Goal: Check status: Check status

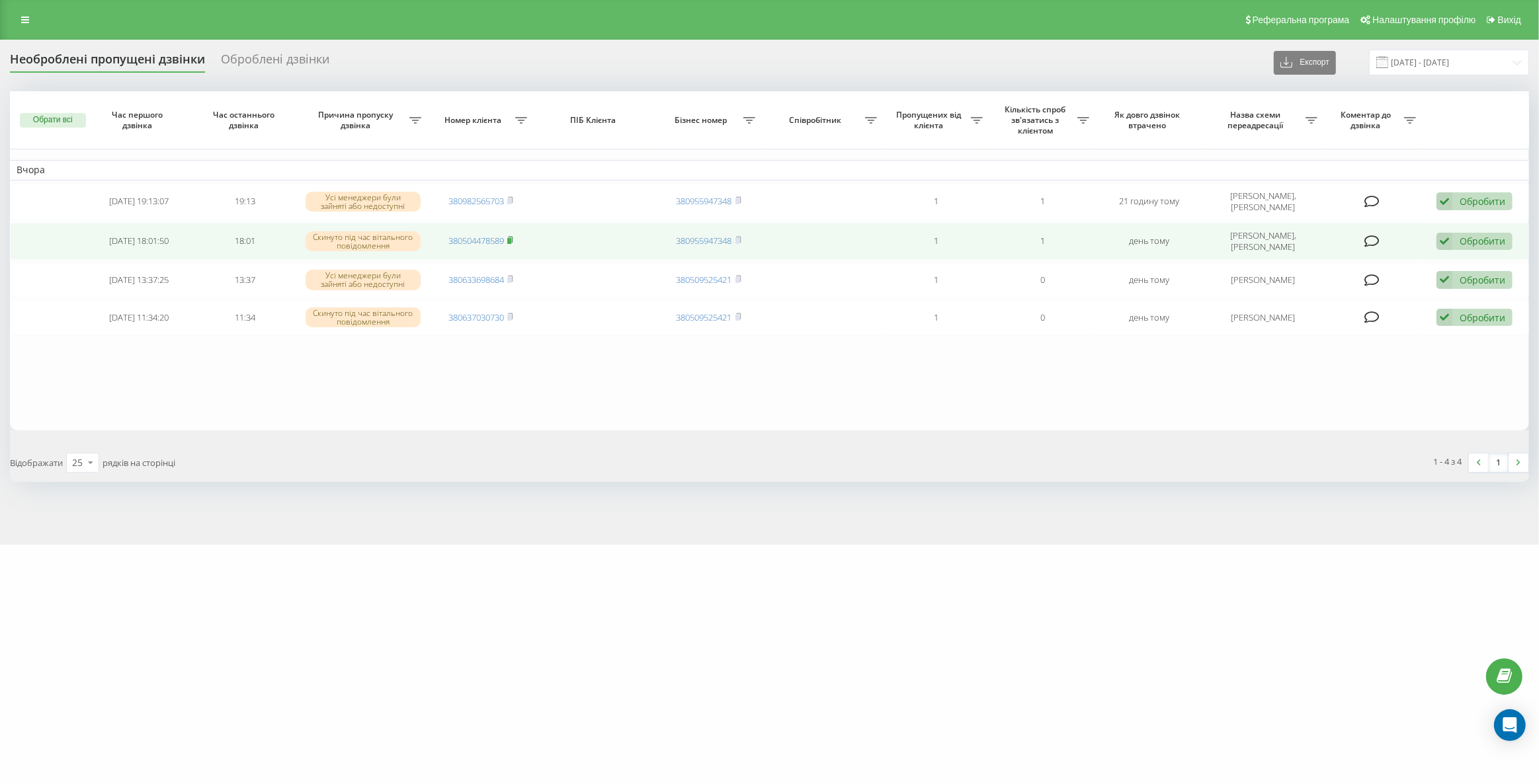
click at [511, 238] on rect at bounding box center [509, 240] width 4 height 6
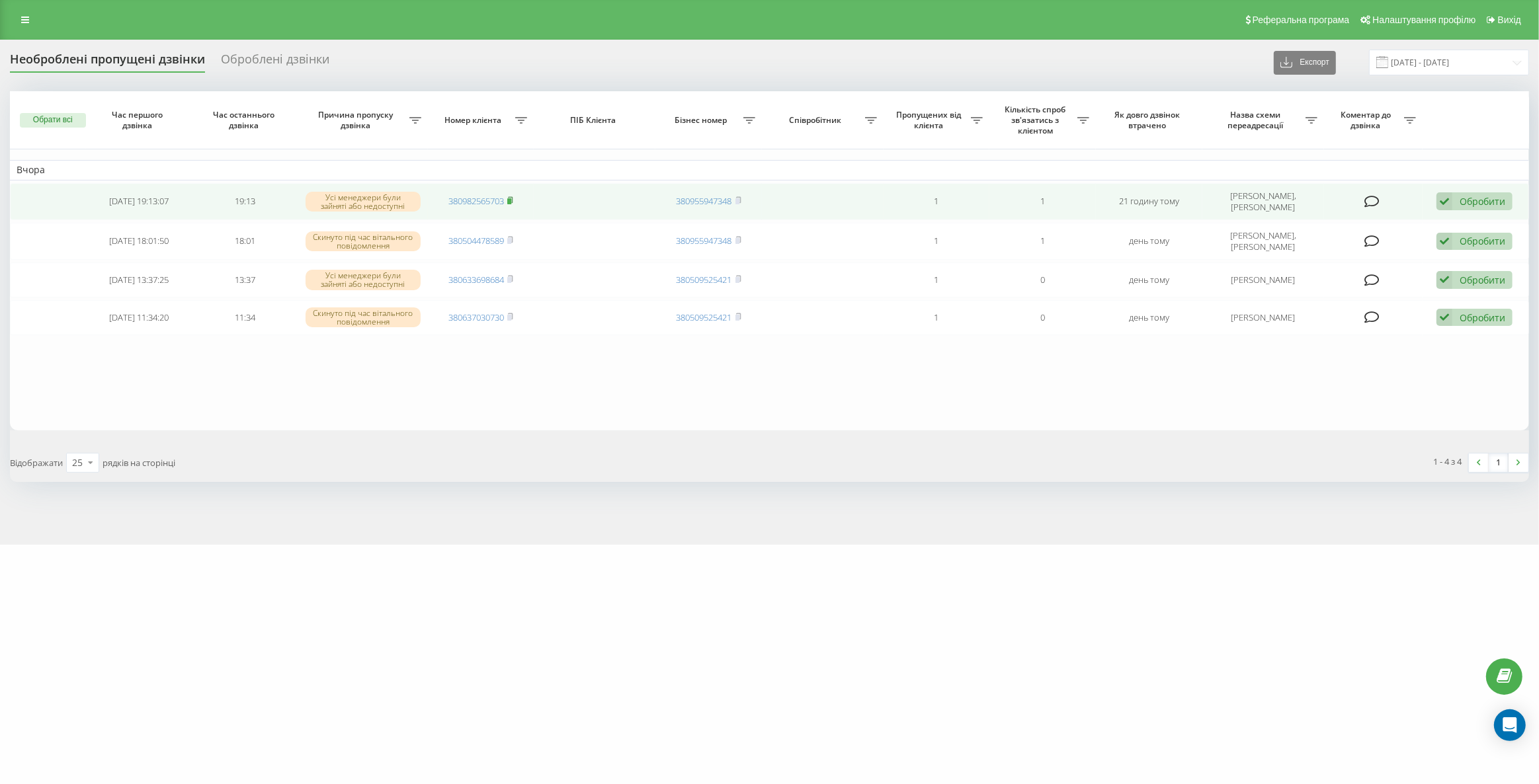
click at [514, 197] on icon at bounding box center [511, 200] width 5 height 6
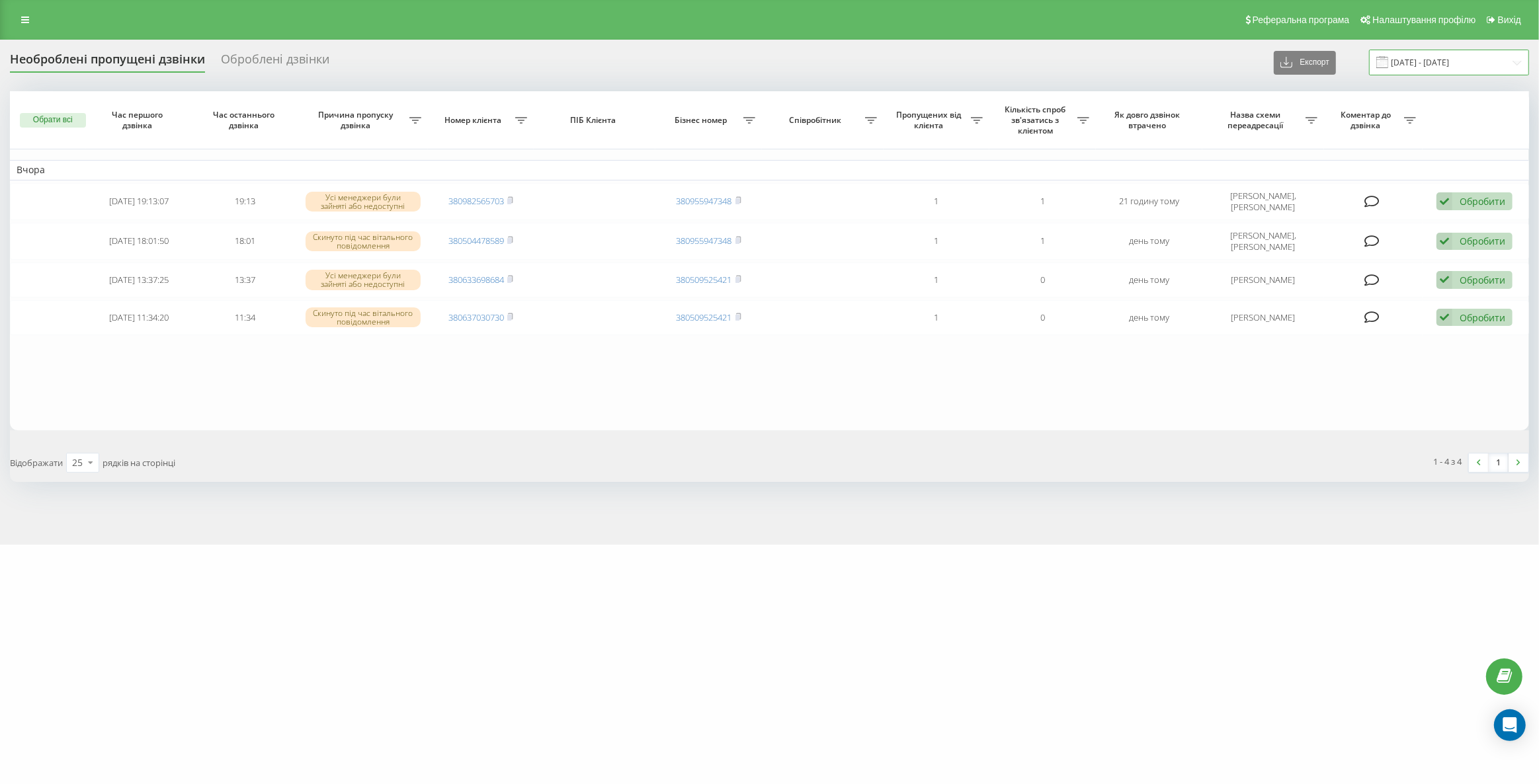
click at [1433, 66] on input "19.09.2025 - 20.09.2025" at bounding box center [1450, 62] width 160 height 26
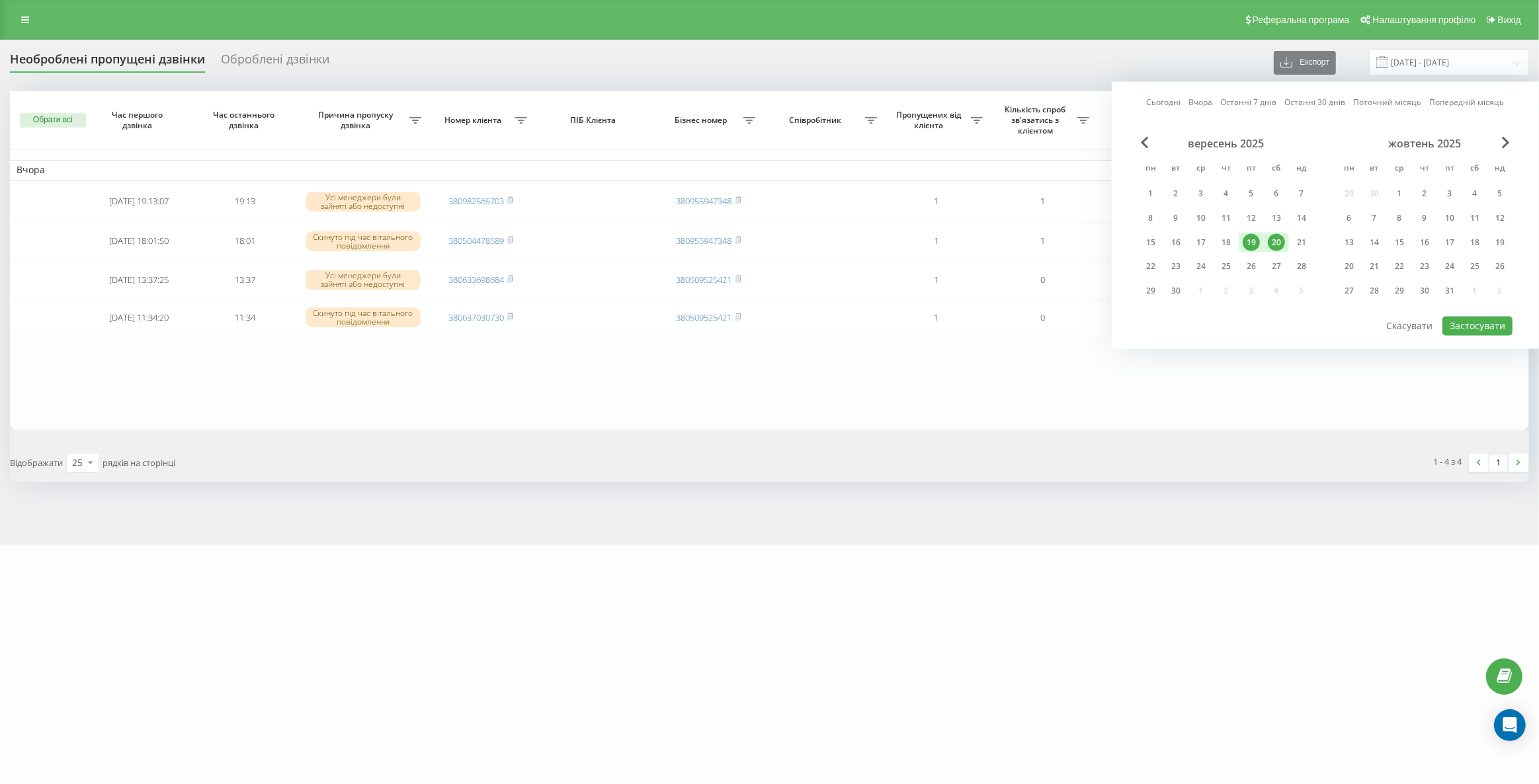
click at [1280, 240] on div "20" at bounding box center [1276, 242] width 18 height 18
click at [1305, 234] on div "21" at bounding box center [1301, 242] width 18 height 18
click at [1493, 316] on button "Застосувати" at bounding box center [1477, 326] width 70 height 19
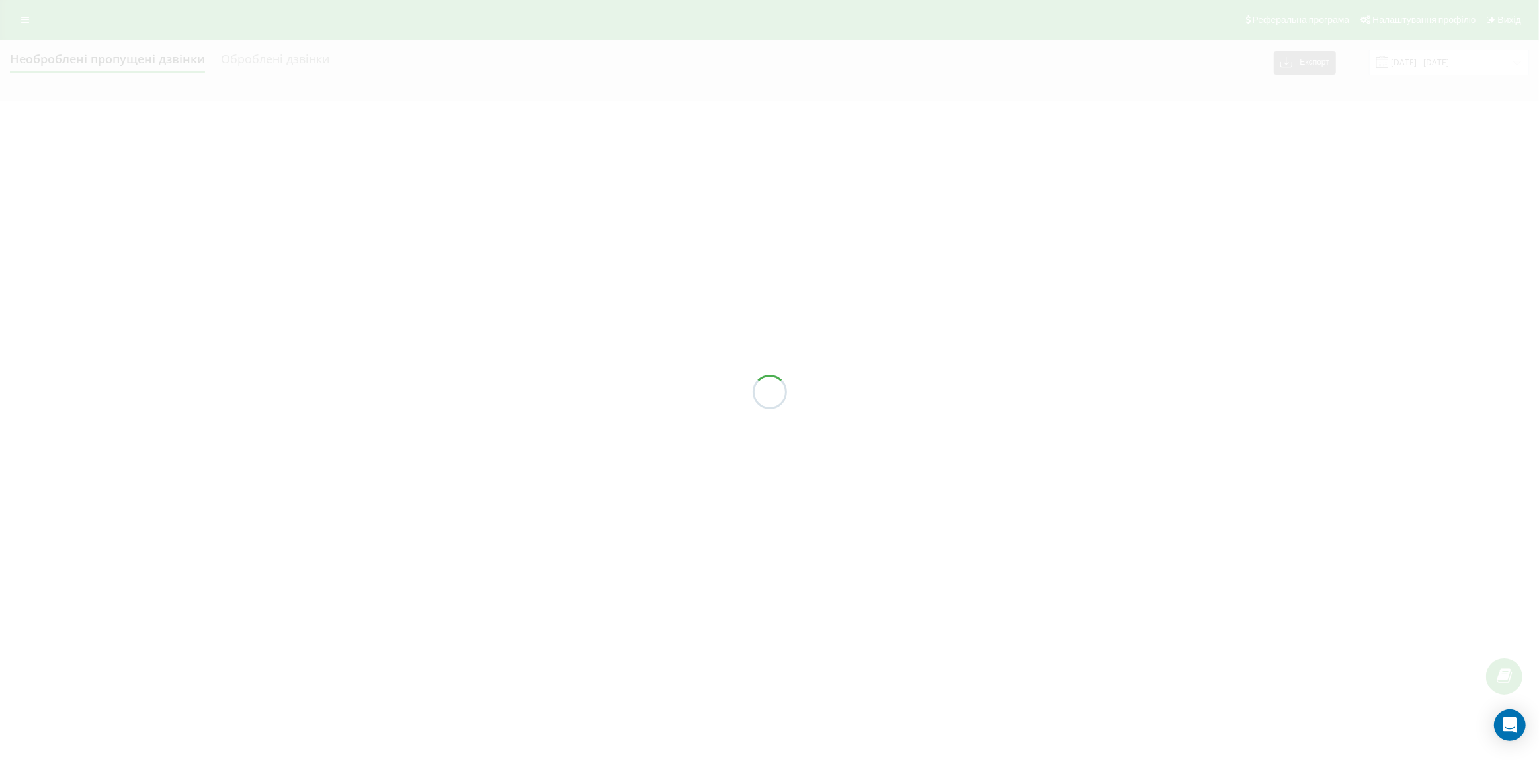
type input "[DATE] - [DATE]"
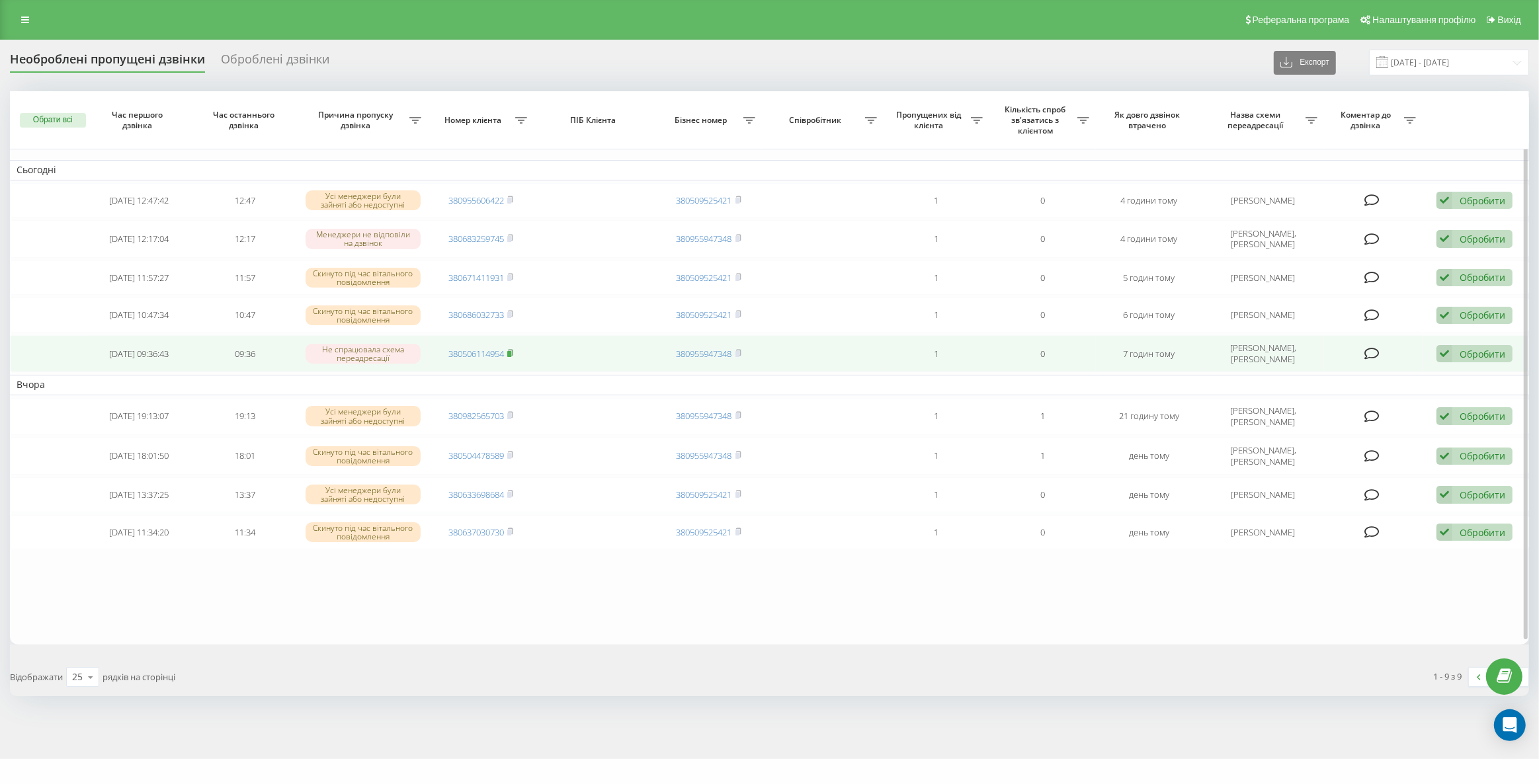
click at [511, 352] on rect at bounding box center [509, 354] width 4 height 6
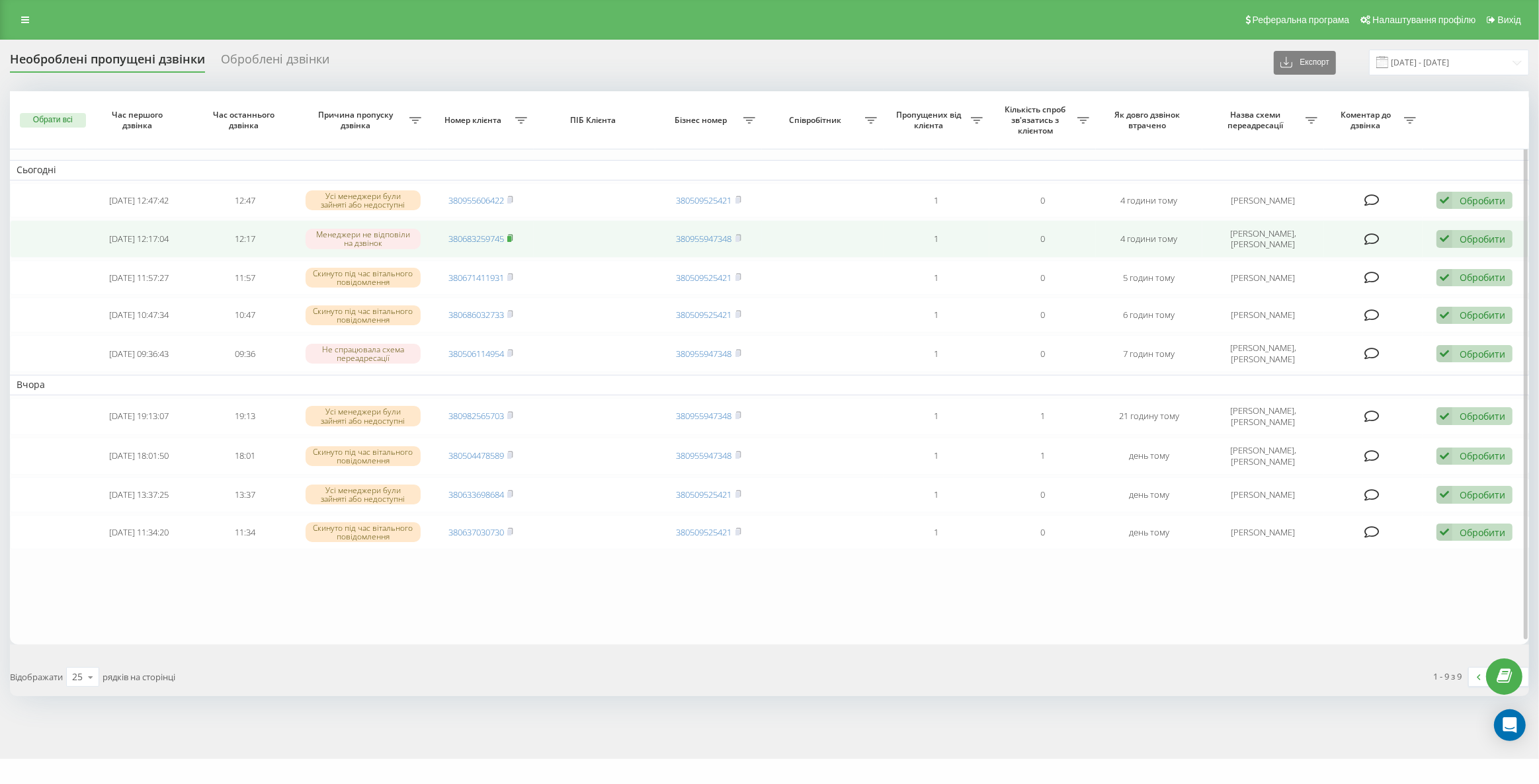
click at [510, 234] on icon at bounding box center [510, 238] width 6 height 8
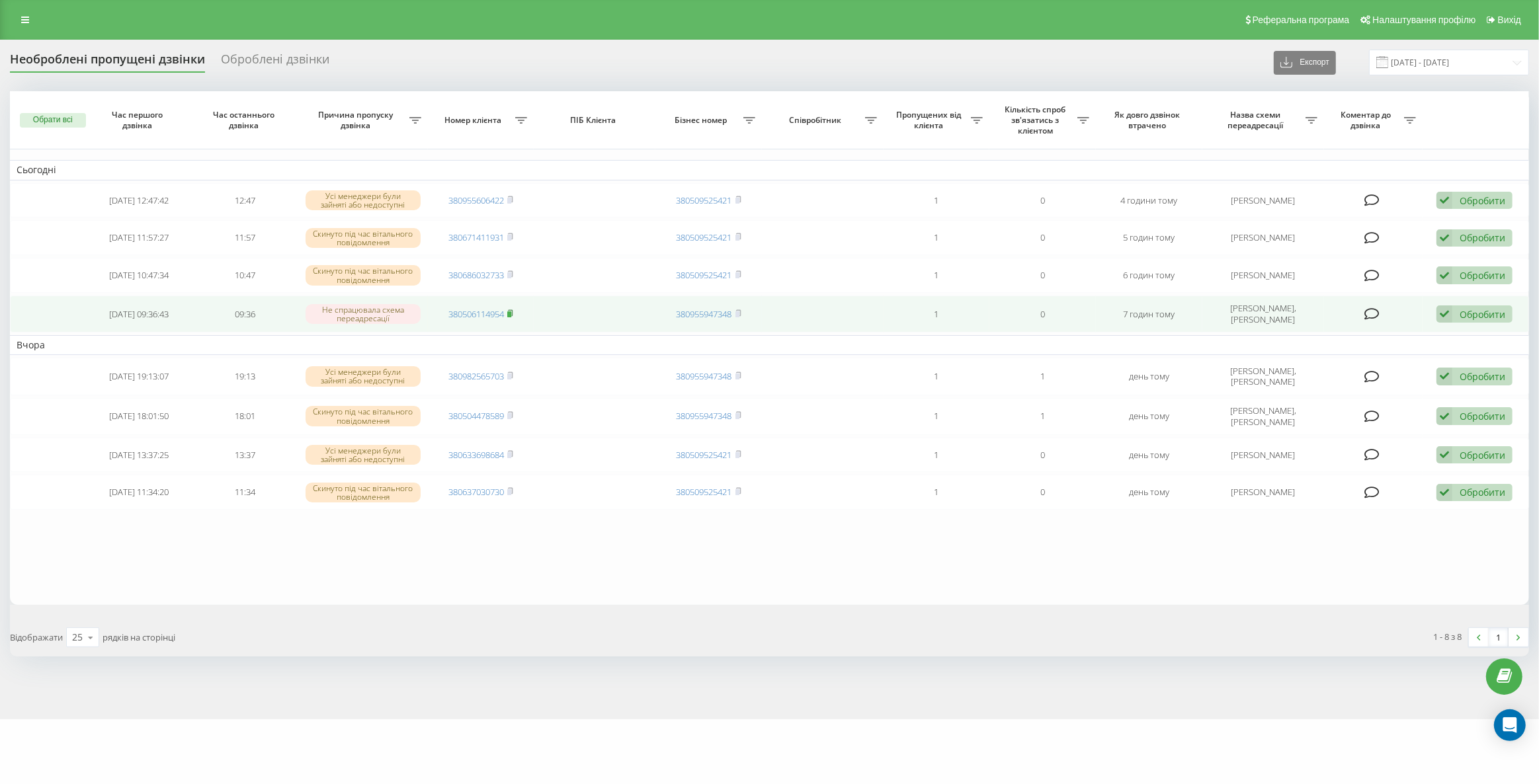
click at [511, 311] on rect at bounding box center [509, 314] width 4 height 6
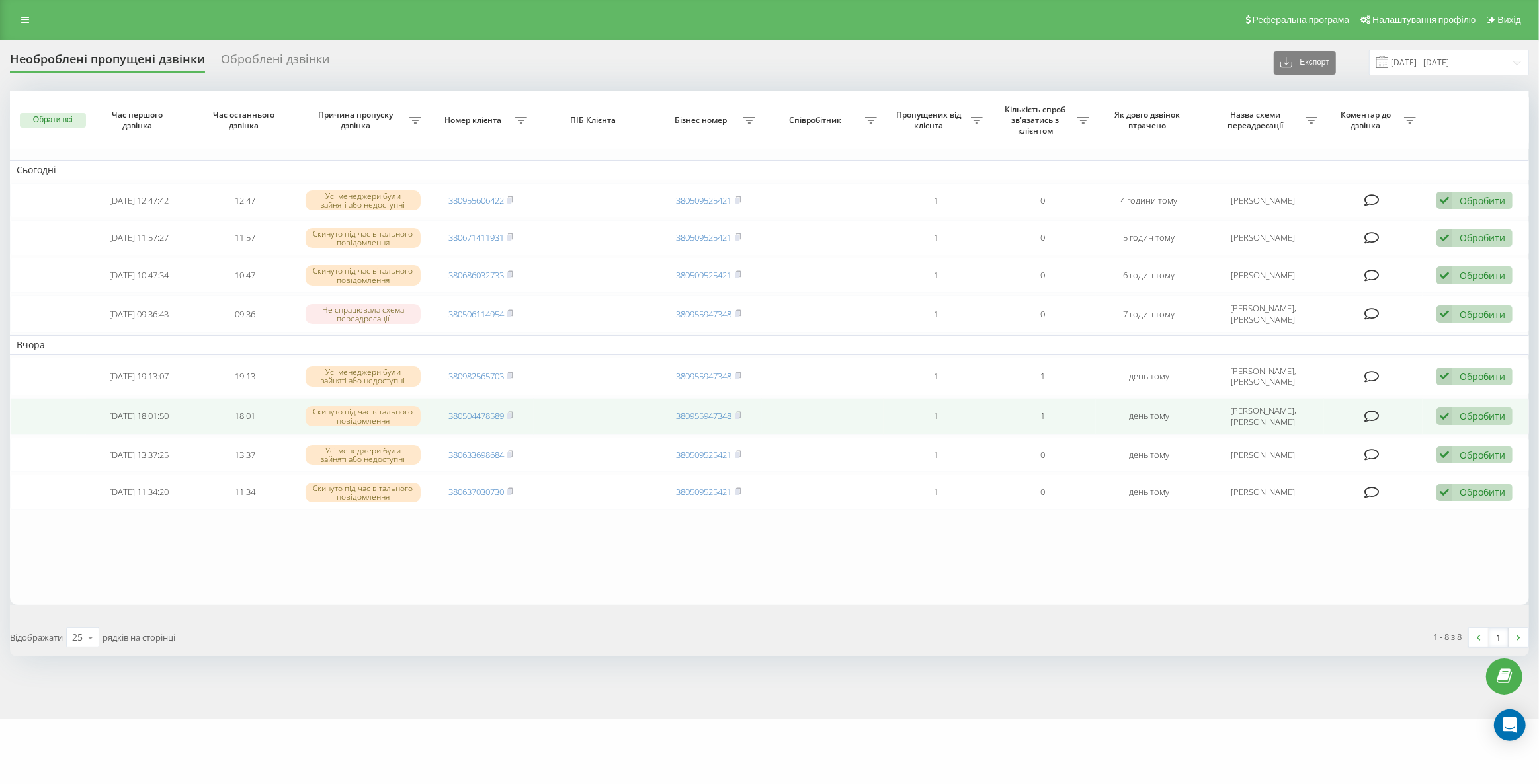
click at [515, 410] on td "380504478589" at bounding box center [481, 417] width 107 height 37
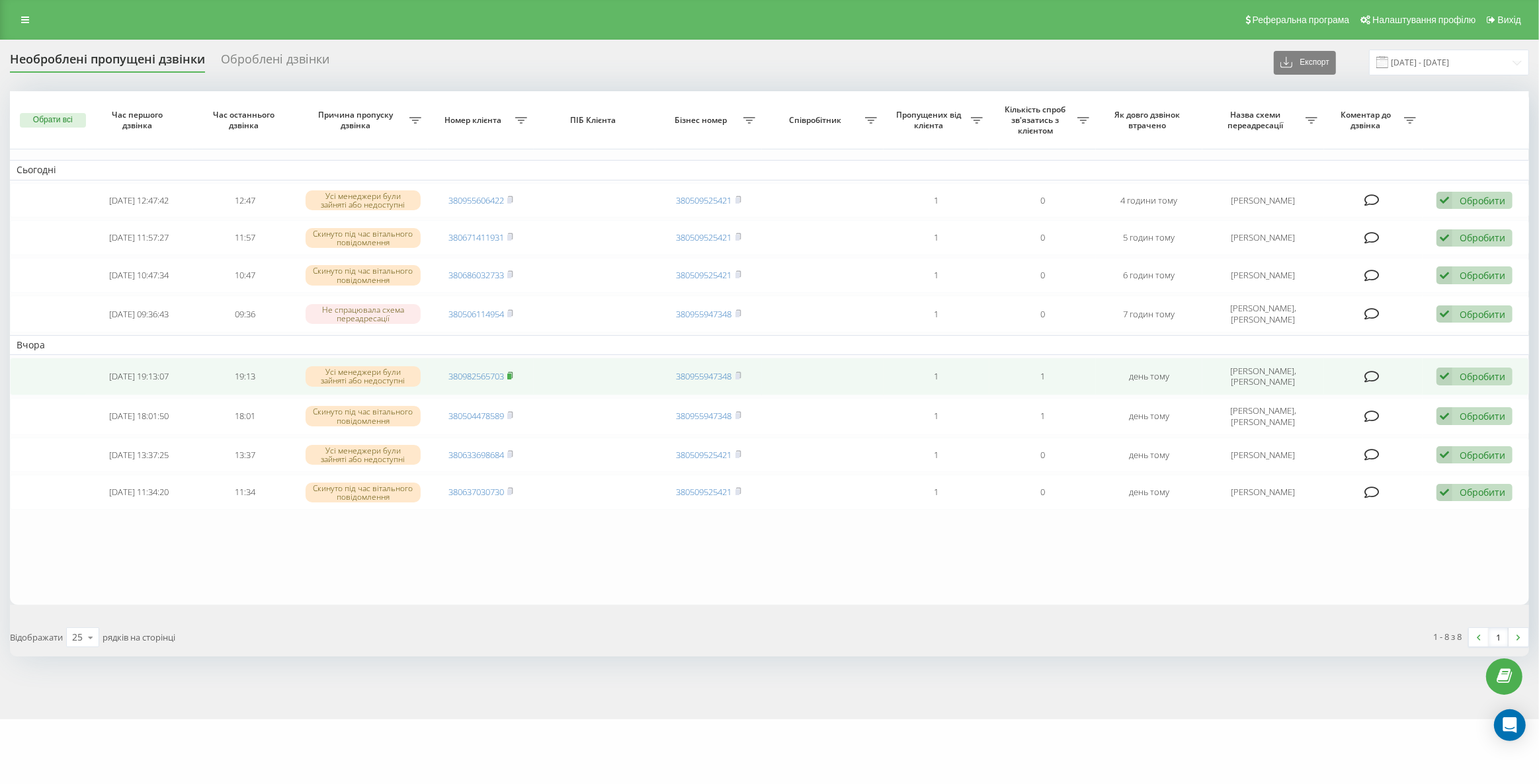
click at [511, 374] on rect at bounding box center [509, 377] width 4 height 6
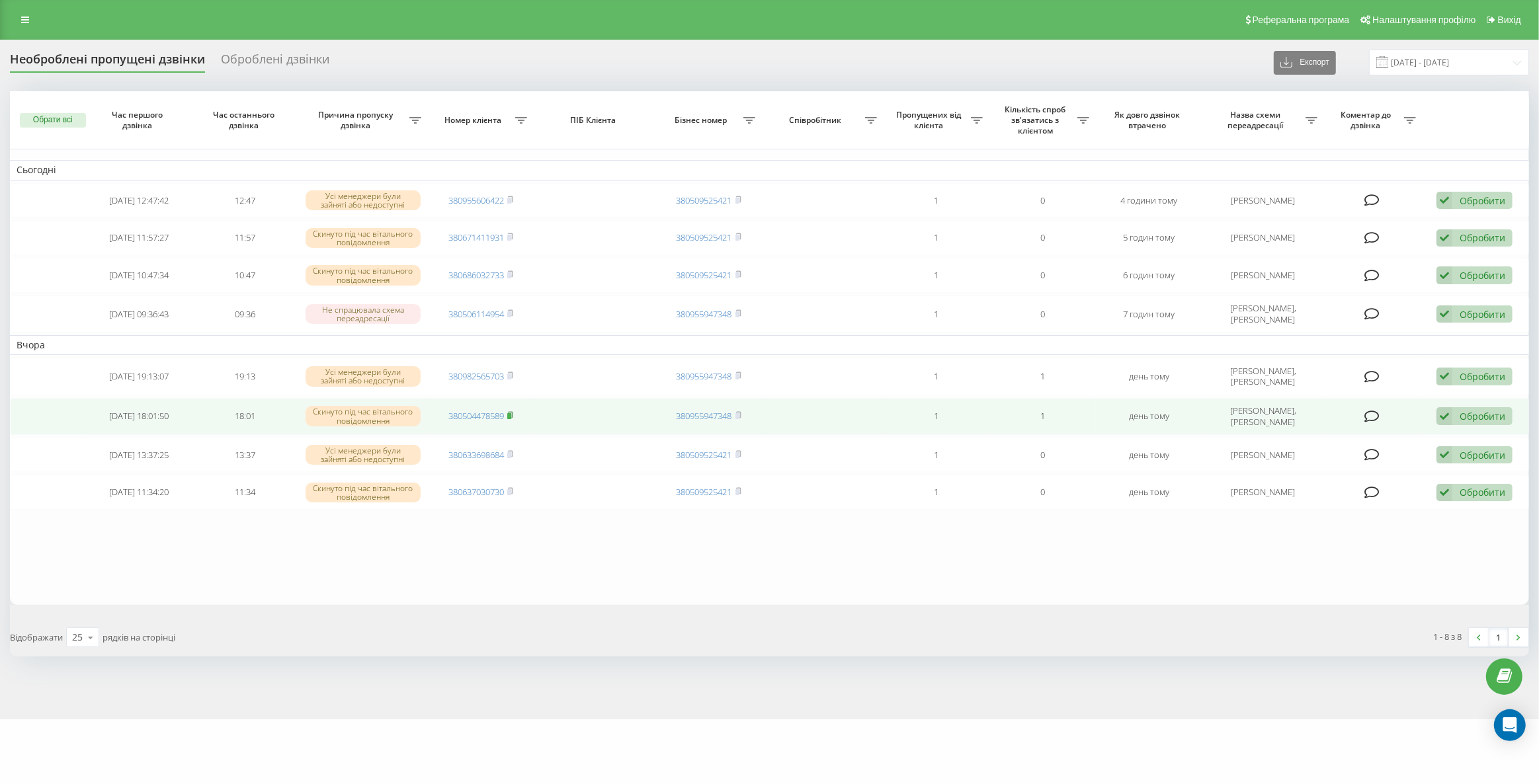
click at [514, 412] on icon at bounding box center [511, 414] width 5 height 6
